Goal: Browse casually: Explore the website without a specific task or goal

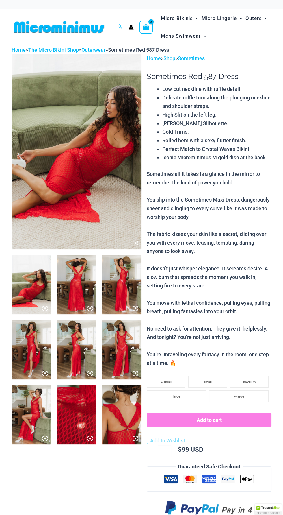
click at [95, 182] on img at bounding box center [77, 151] width 130 height 195
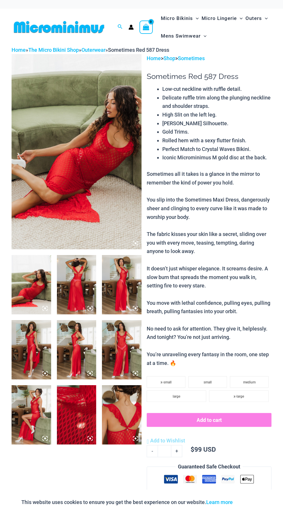
click at [95, 158] on img at bounding box center [77, 151] width 130 height 195
click at [85, 293] on img at bounding box center [77, 284] width 40 height 59
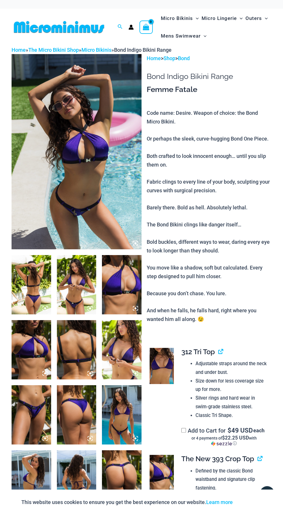
click at [128, 192] on img at bounding box center [77, 151] width 130 height 195
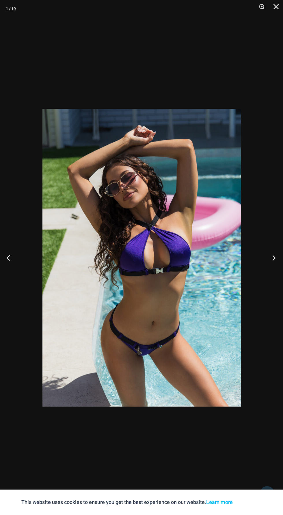
click at [274, 256] on button "Next" at bounding box center [273, 257] width 22 height 29
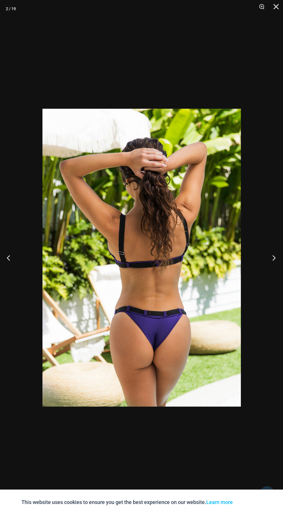
click at [265, 250] on button "Next" at bounding box center [273, 257] width 22 height 29
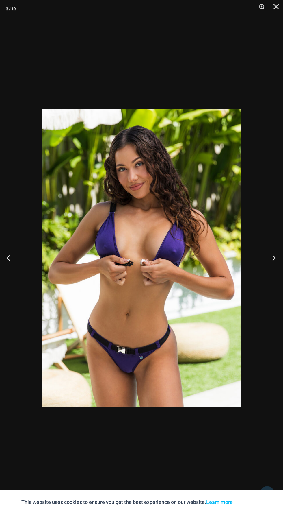
click at [265, 256] on button "Next" at bounding box center [273, 257] width 22 height 29
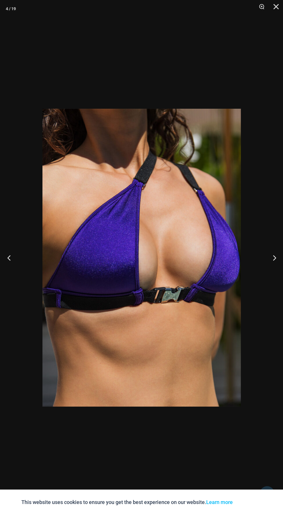
click at [15, 264] on button "Previous" at bounding box center [11, 257] width 22 height 29
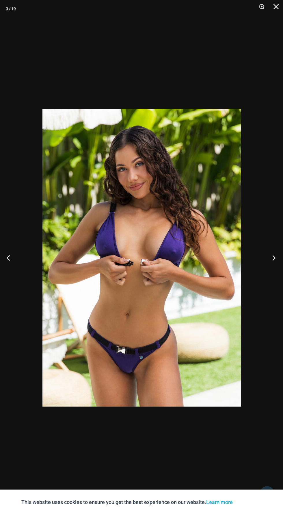
click at [274, 254] on button "Next" at bounding box center [273, 257] width 22 height 29
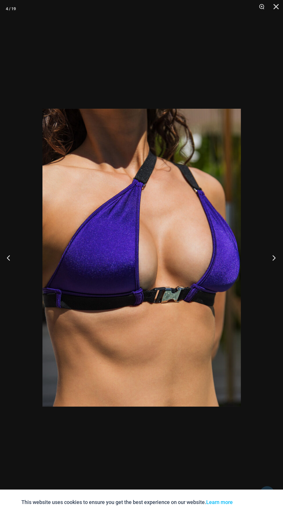
click at [269, 252] on button "Next" at bounding box center [273, 257] width 22 height 29
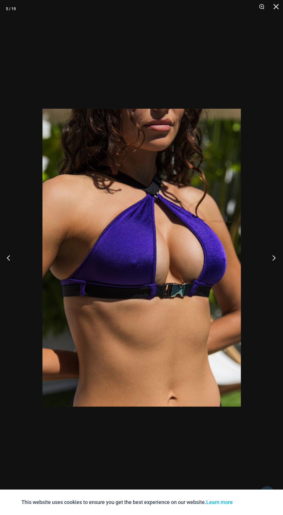
click at [265, 250] on button "Next" at bounding box center [273, 257] width 22 height 29
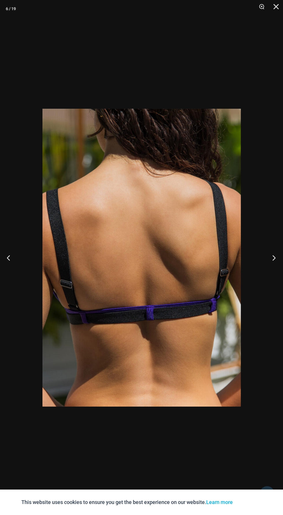
click at [265, 252] on button "Next" at bounding box center [273, 257] width 22 height 29
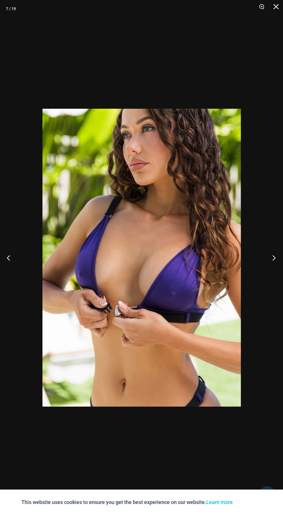
click at [265, 252] on button "Next" at bounding box center [273, 257] width 22 height 29
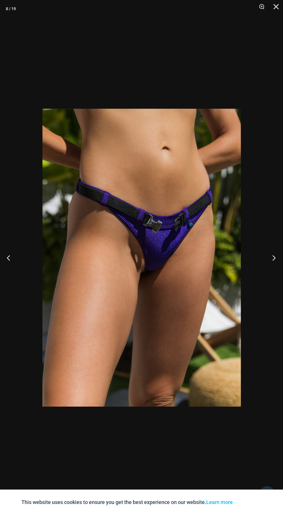
click at [263, 250] on button "Next" at bounding box center [273, 257] width 22 height 29
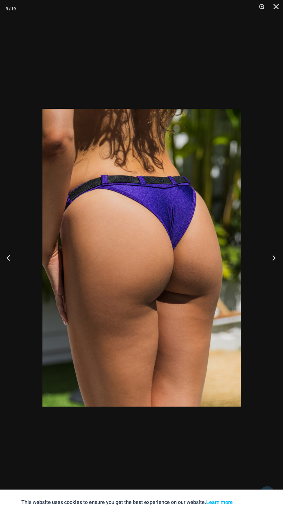
click at [266, 262] on button "Next" at bounding box center [273, 257] width 22 height 29
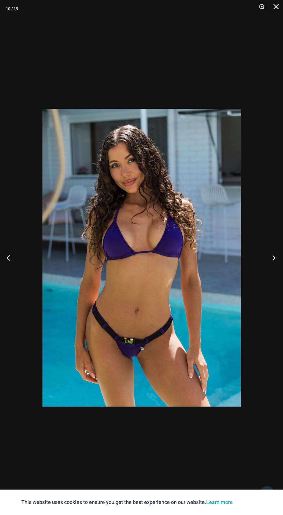
click at [264, 257] on button "Next" at bounding box center [273, 257] width 22 height 29
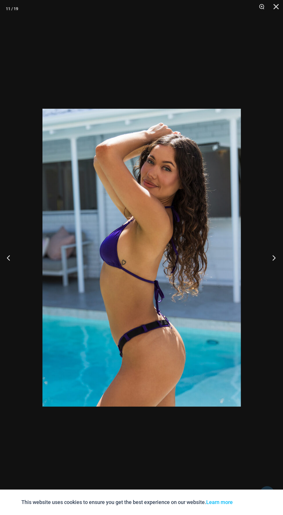
click at [264, 256] on button "Next" at bounding box center [273, 257] width 22 height 29
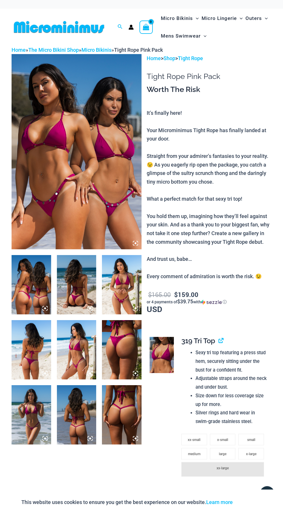
click at [93, 191] on img at bounding box center [77, 151] width 130 height 195
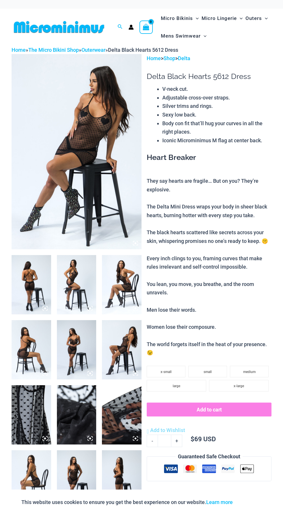
click at [123, 281] on img at bounding box center [122, 284] width 40 height 59
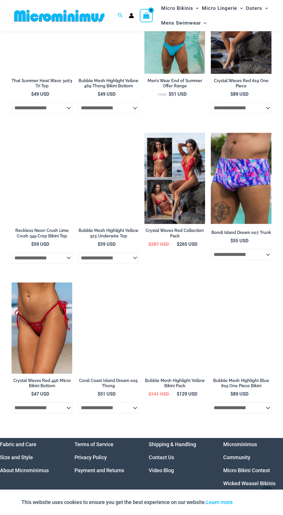
scroll to position [984, 0]
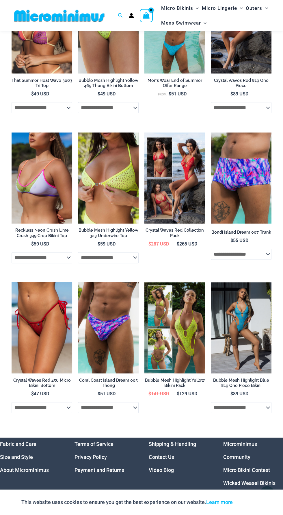
click at [265, 467] on link "Micro Bikini Contest" at bounding box center [247, 470] width 47 height 6
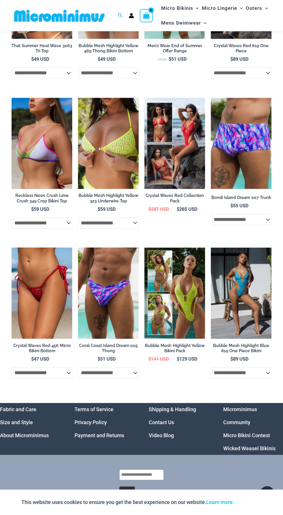
scroll to position [1025, 0]
